Goal: Task Accomplishment & Management: Manage account settings

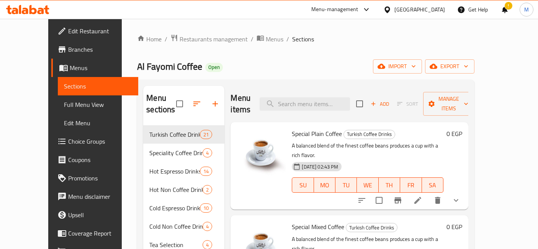
scroll to position [42, 0]
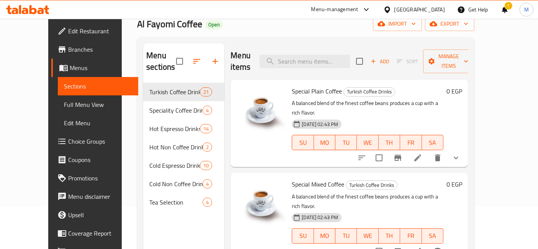
click at [68, 137] on span "Choice Groups" at bounding box center [100, 141] width 64 height 9
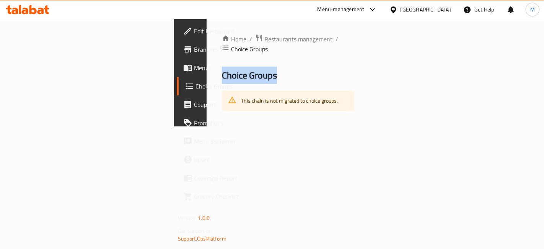
drag, startPoint x: 544, startPoint y: 24, endPoint x: 544, endPoint y: -37, distance: 61.6
click at [544, 0] on html "​ Menu-management Egypt Get Help M Edit Restaurant Branches Menus Choice Groups…" at bounding box center [272, 124] width 544 height 249
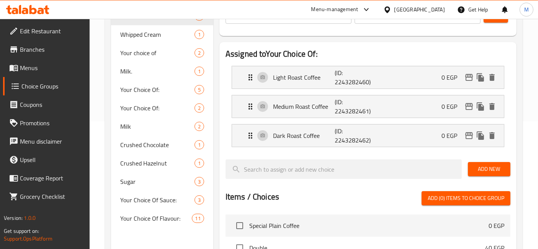
scroll to position [212, 0]
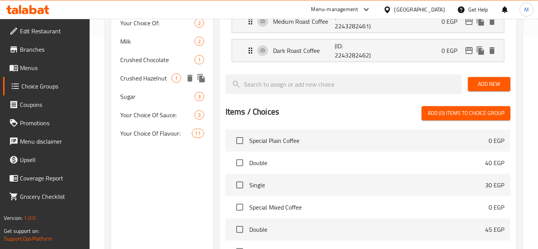
drag, startPoint x: 133, startPoint y: 44, endPoint x: 134, endPoint y: 86, distance: 42.1
click at [134, 86] on div "Your Choice Of: 3 Whipped Cream 1 Your choice of 2 Milk. 1 Your Choice Of: 5 Yo…" at bounding box center [162, 32] width 102 height 220
drag, startPoint x: 134, startPoint y: 93, endPoint x: 140, endPoint y: 62, distance: 31.8
click at [139, 62] on div "Your Choice Of: 3 Whipped Cream 1 Your choice of 2 Milk. 1 Your Choice Of: 5 Yo…" at bounding box center [162, 32] width 102 height 220
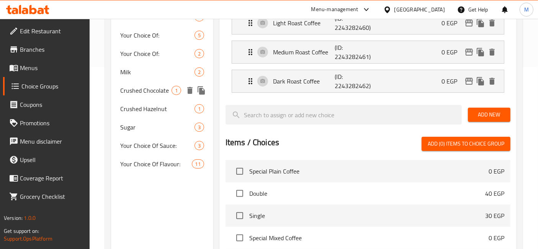
scroll to position [170, 0]
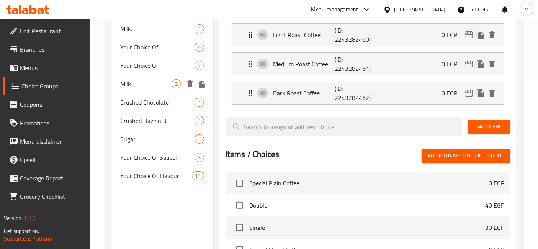
drag, startPoint x: 152, startPoint y: 181, endPoint x: 164, endPoint y: 68, distance: 114.0
click at [164, 69] on div "Your Choice Of: 3 Whipped Cream 1 Your choice of 2 Milk. 1 Your Choice Of: 5 Yo…" at bounding box center [162, 74] width 102 height 220
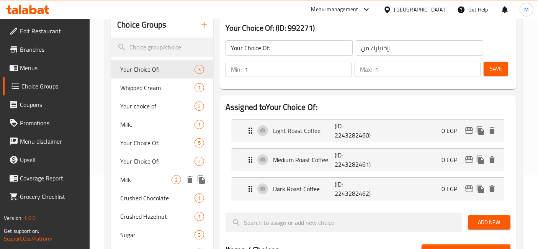
scroll to position [42, 0]
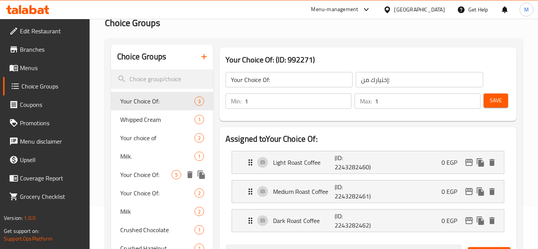
drag, startPoint x: 165, startPoint y: 96, endPoint x: 152, endPoint y: 170, distance: 75.9
click at [152, 170] on div "Your Choice Of: 3 Whipped Cream 1 Your choice of 2 Milk. 1 Your Choice Of: 5 Yo…" at bounding box center [162, 202] width 102 height 220
click at [26, 11] on icon at bounding box center [27, 9] width 43 height 9
